Goal: Task Accomplishment & Management: Manage account settings

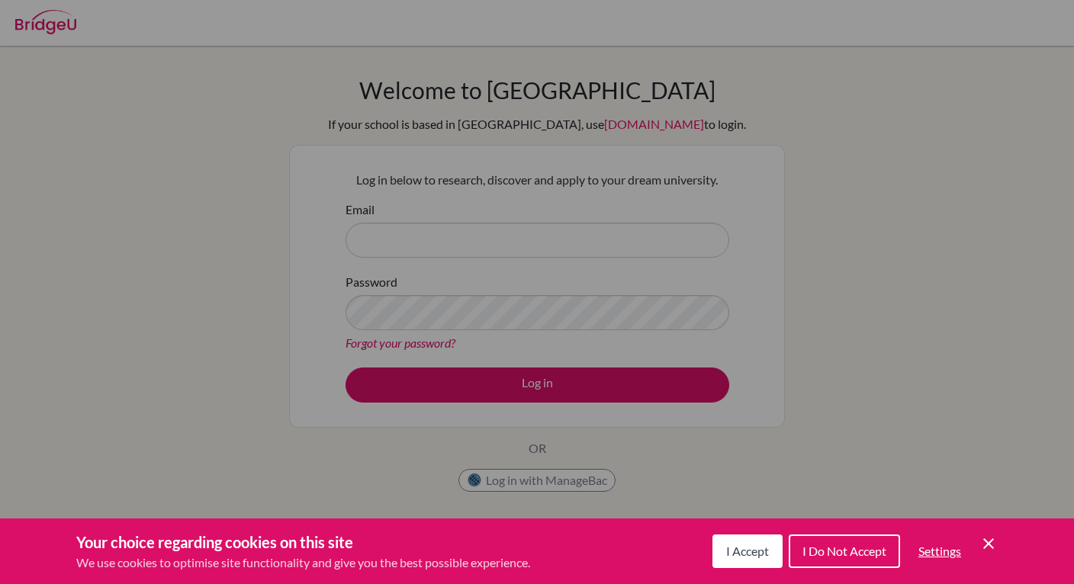
click at [754, 552] on span "I Accept" at bounding box center [747, 551] width 43 height 14
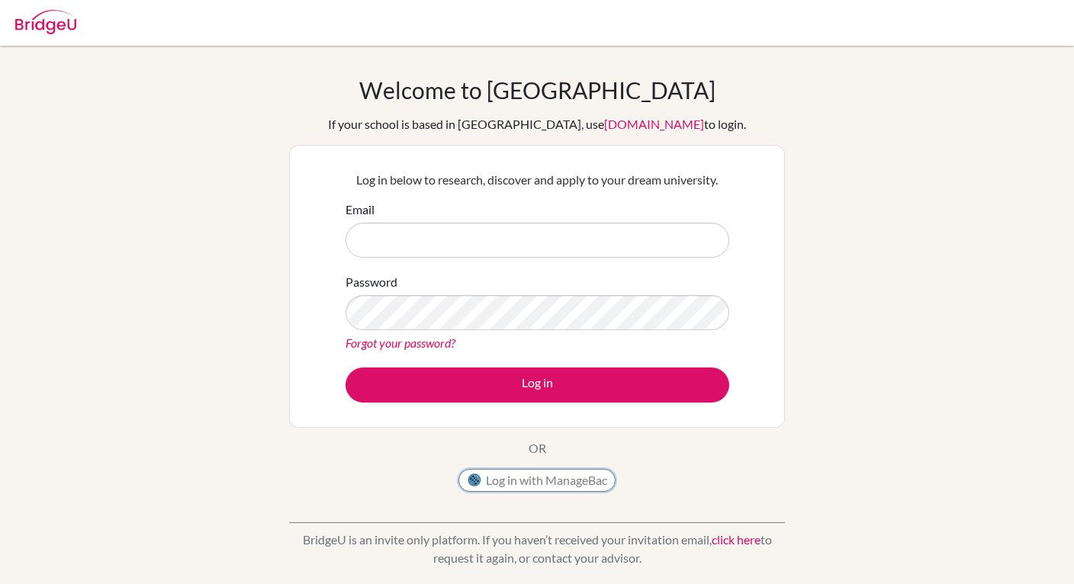
click at [547, 486] on button "Log in with ManageBac" at bounding box center [536, 480] width 157 height 23
type input "athina10premji@gmail.com"
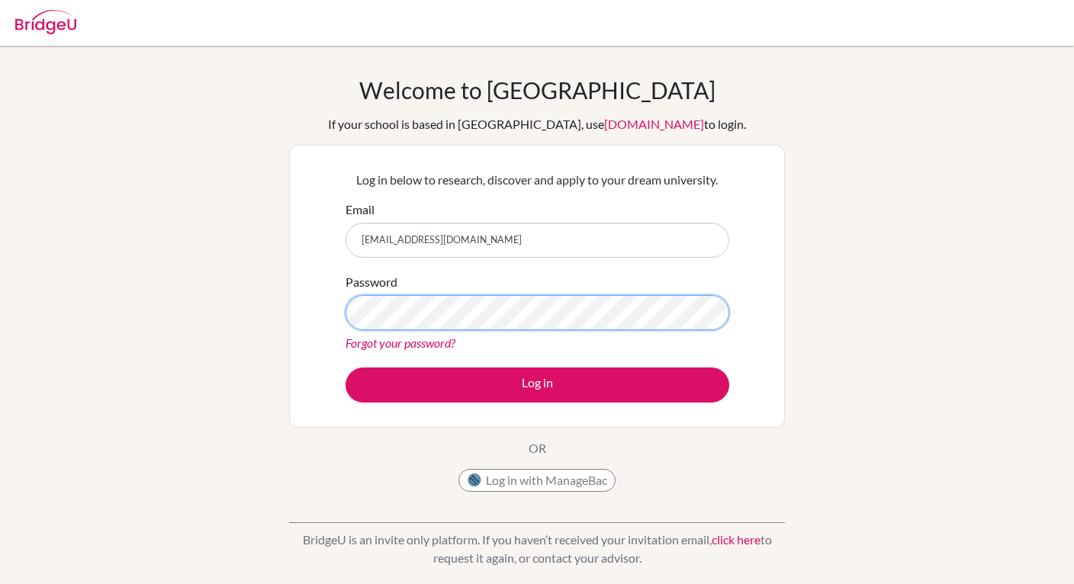
click at [345, 368] on button "Log in" at bounding box center [537, 385] width 384 height 35
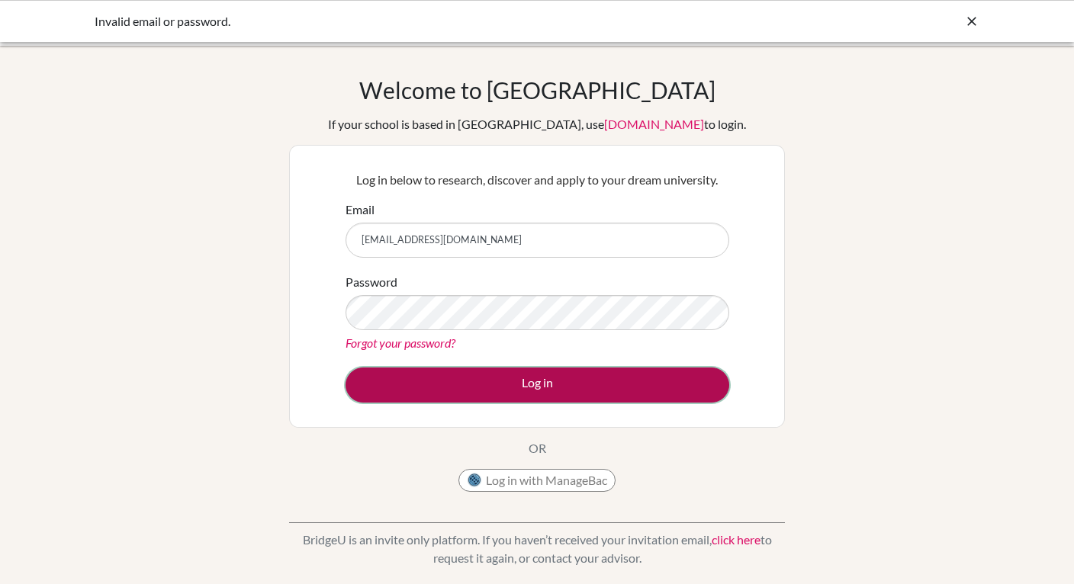
click at [528, 399] on button "Log in" at bounding box center [537, 385] width 384 height 35
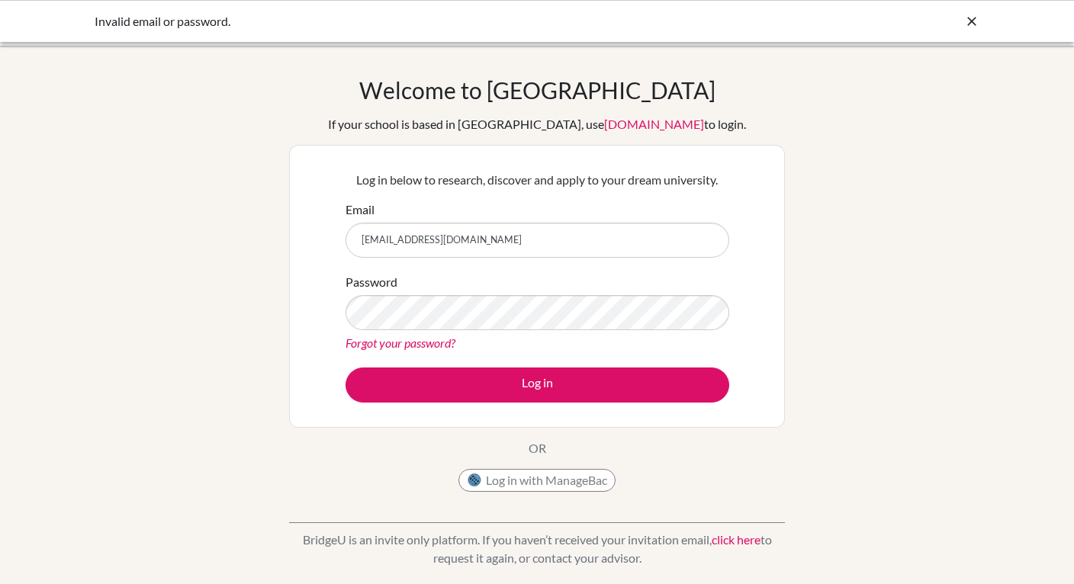
click at [964, 21] on icon at bounding box center [971, 21] width 15 height 15
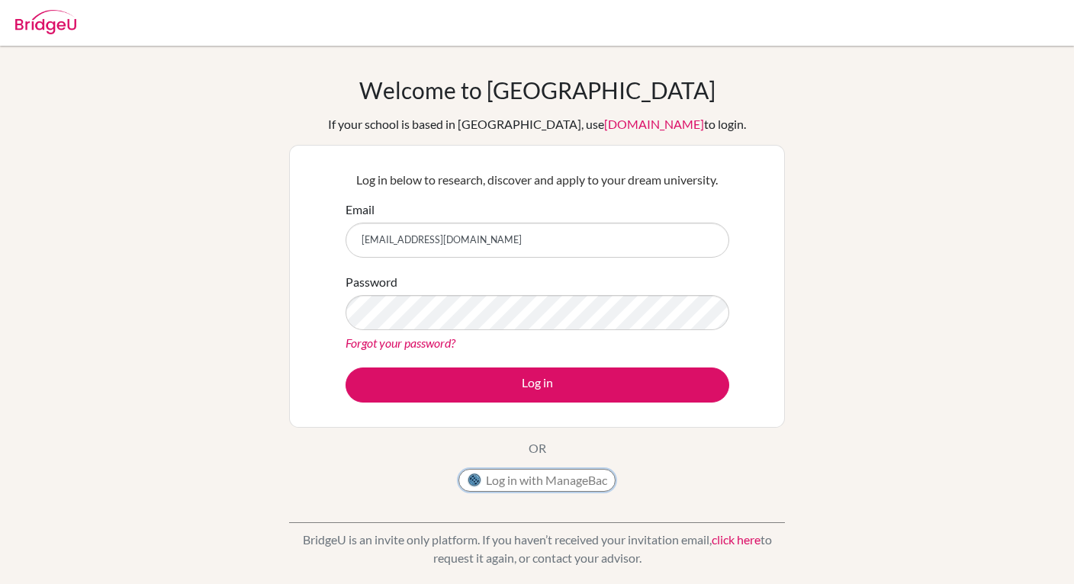
click at [522, 477] on button "Log in with ManageBac" at bounding box center [536, 480] width 157 height 23
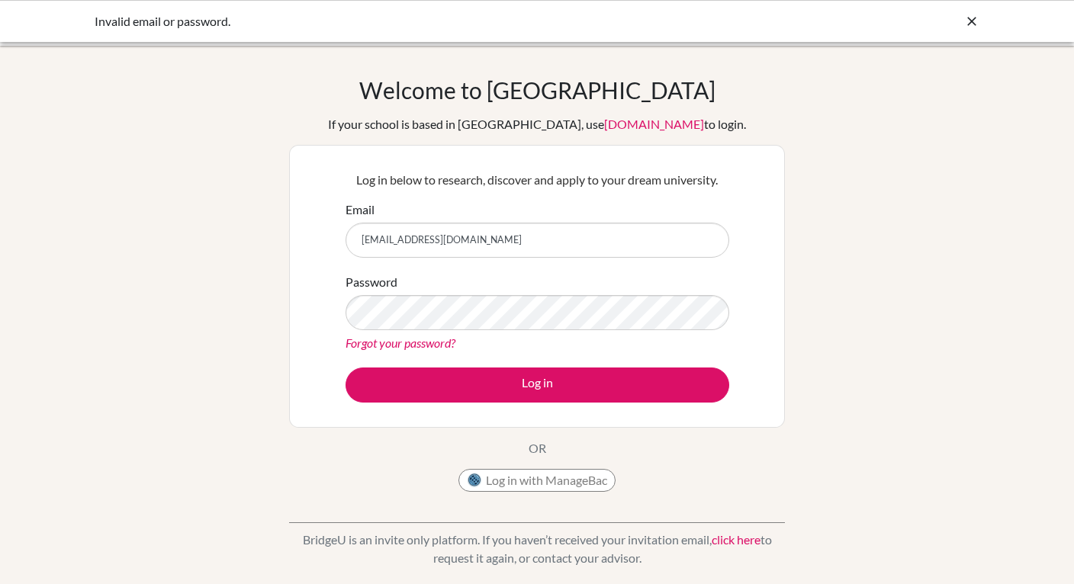
click at [969, 21] on icon at bounding box center [971, 21] width 15 height 15
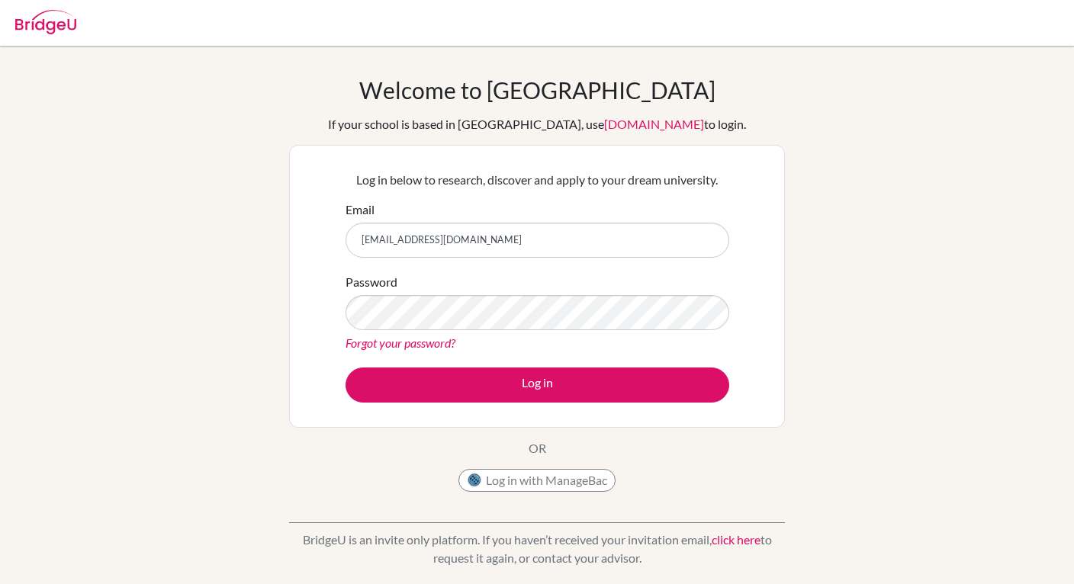
click at [47, 23] on img at bounding box center [45, 22] width 61 height 24
click at [49, 21] on img at bounding box center [45, 22] width 61 height 24
